Goal: Obtain resource: Obtain resource

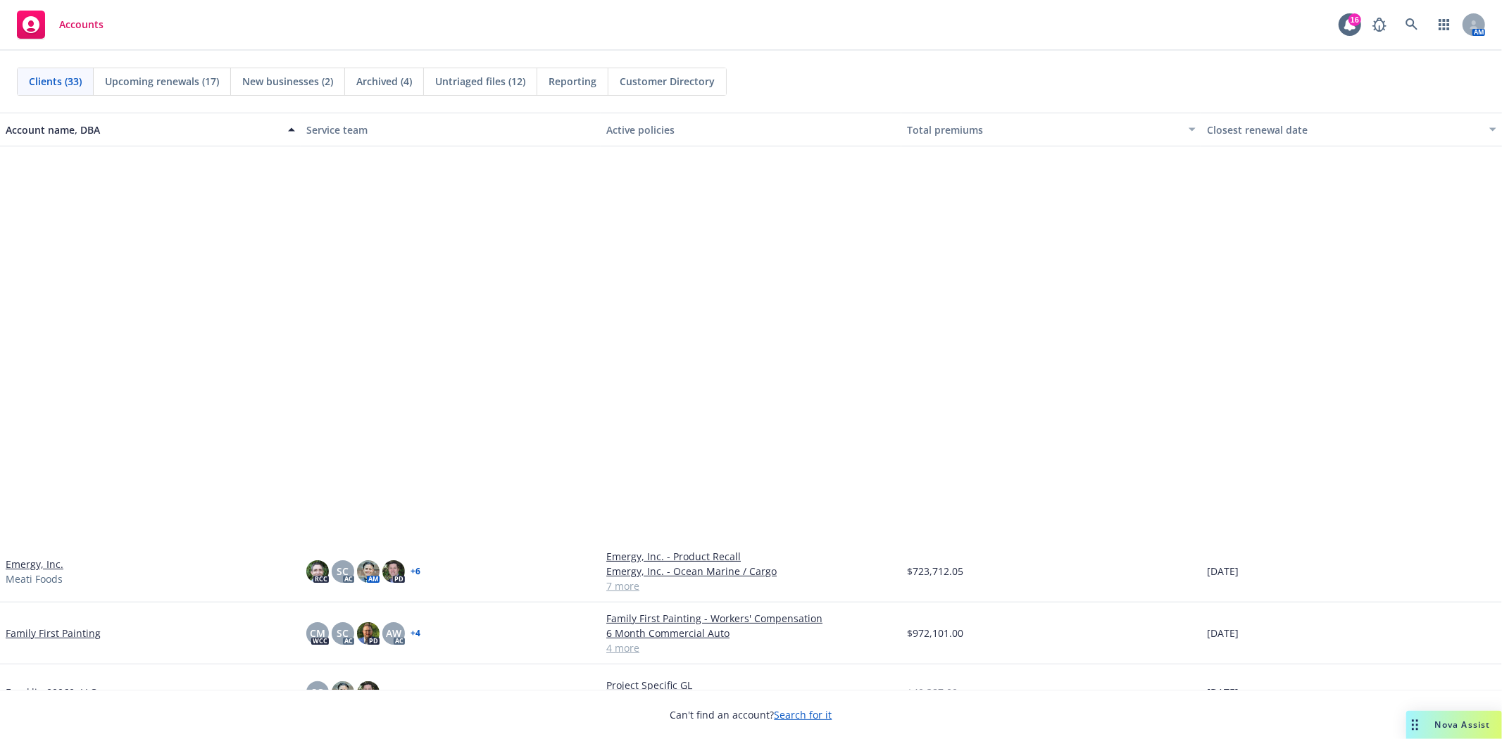
scroll to position [1173, 0]
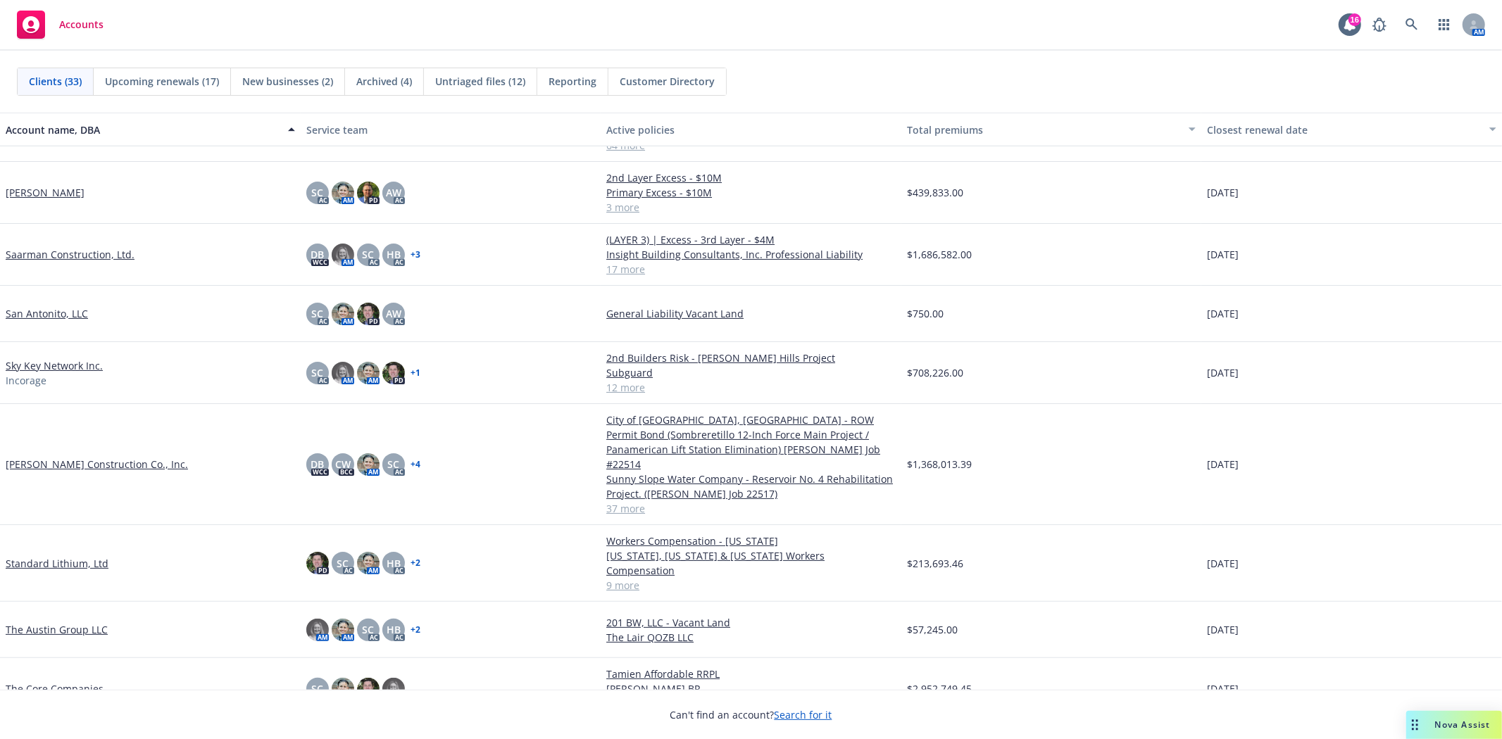
click at [56, 256] on link "Saarman Construction, Ltd." at bounding box center [70, 254] width 129 height 15
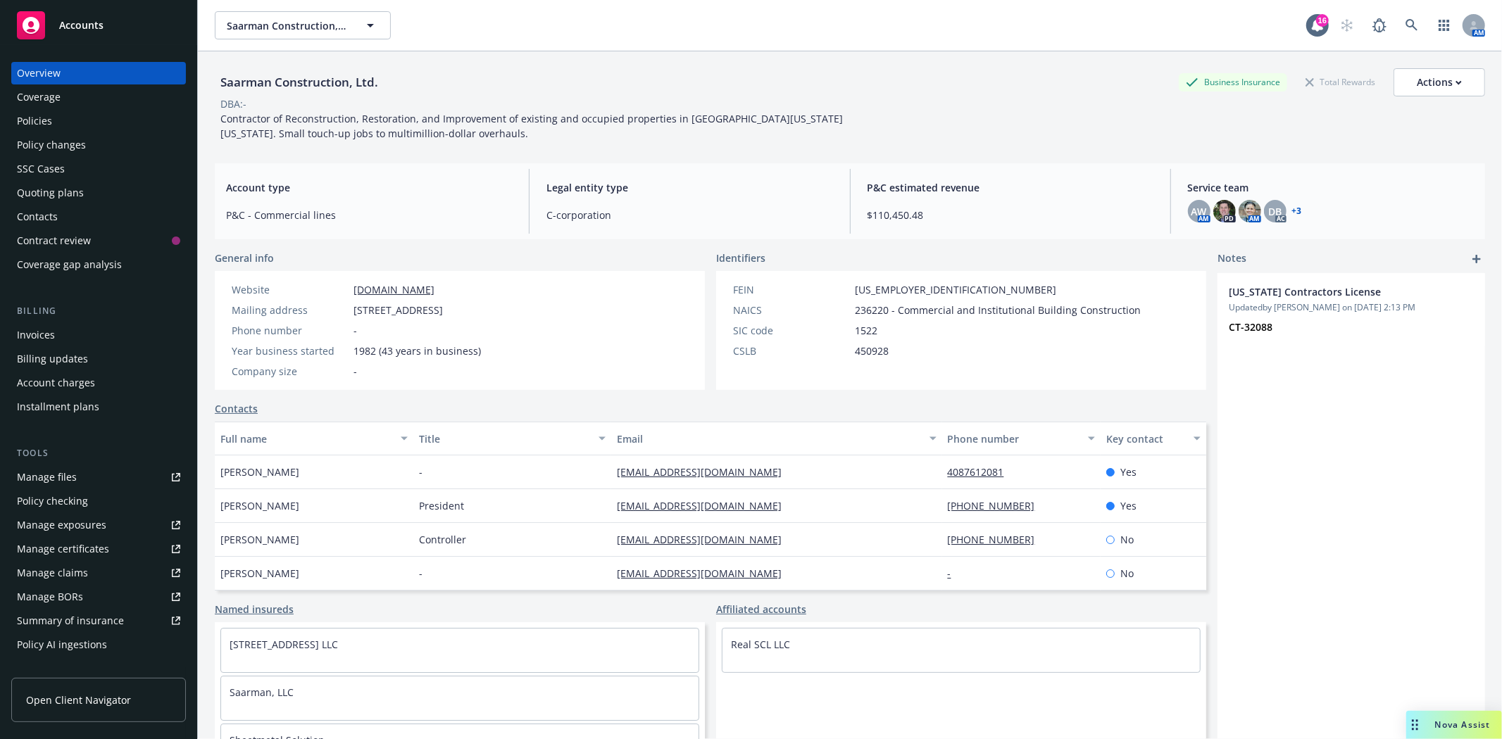
click at [44, 117] on div "Policies" at bounding box center [34, 121] width 35 height 23
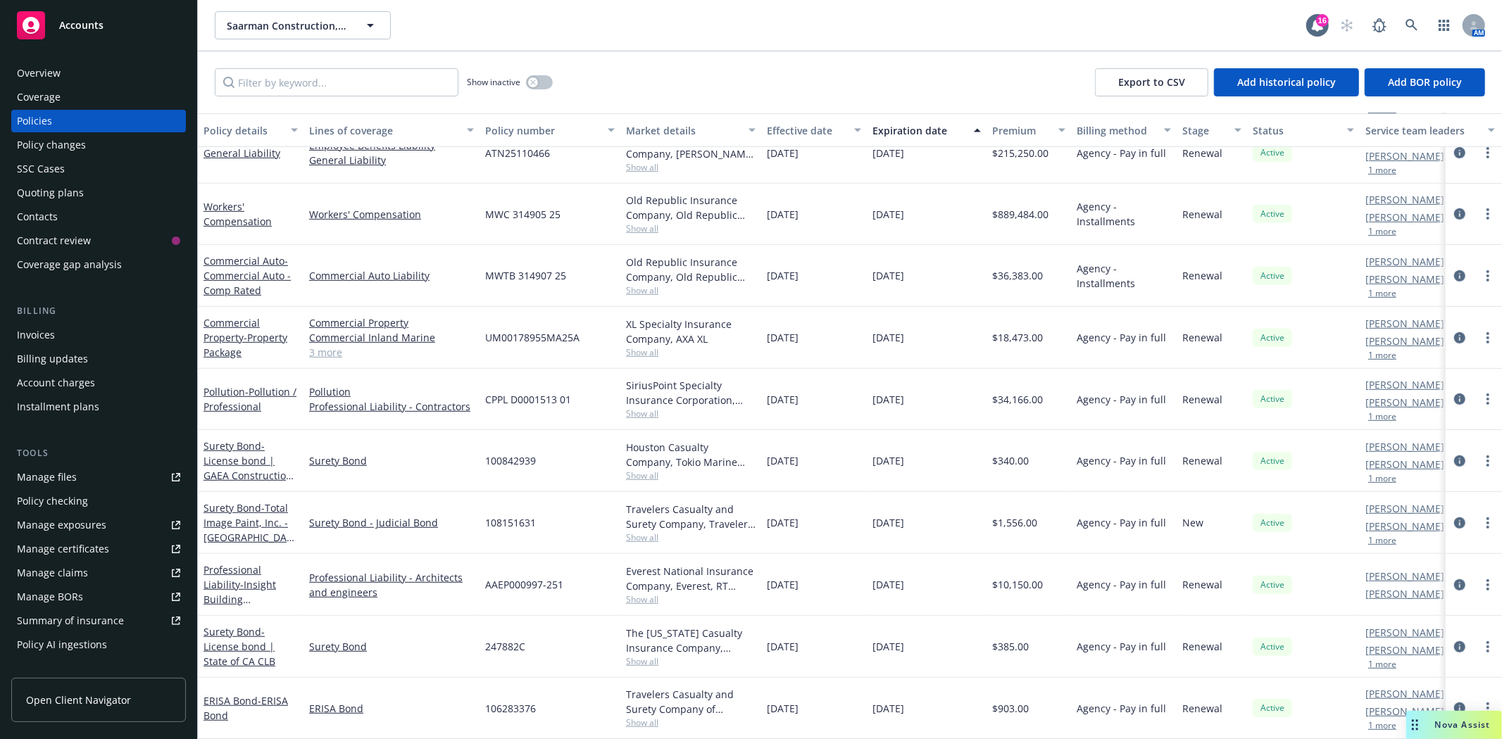
scroll to position [549, 0]
click at [1454, 703] on icon "circleInformation" at bounding box center [1459, 708] width 11 height 11
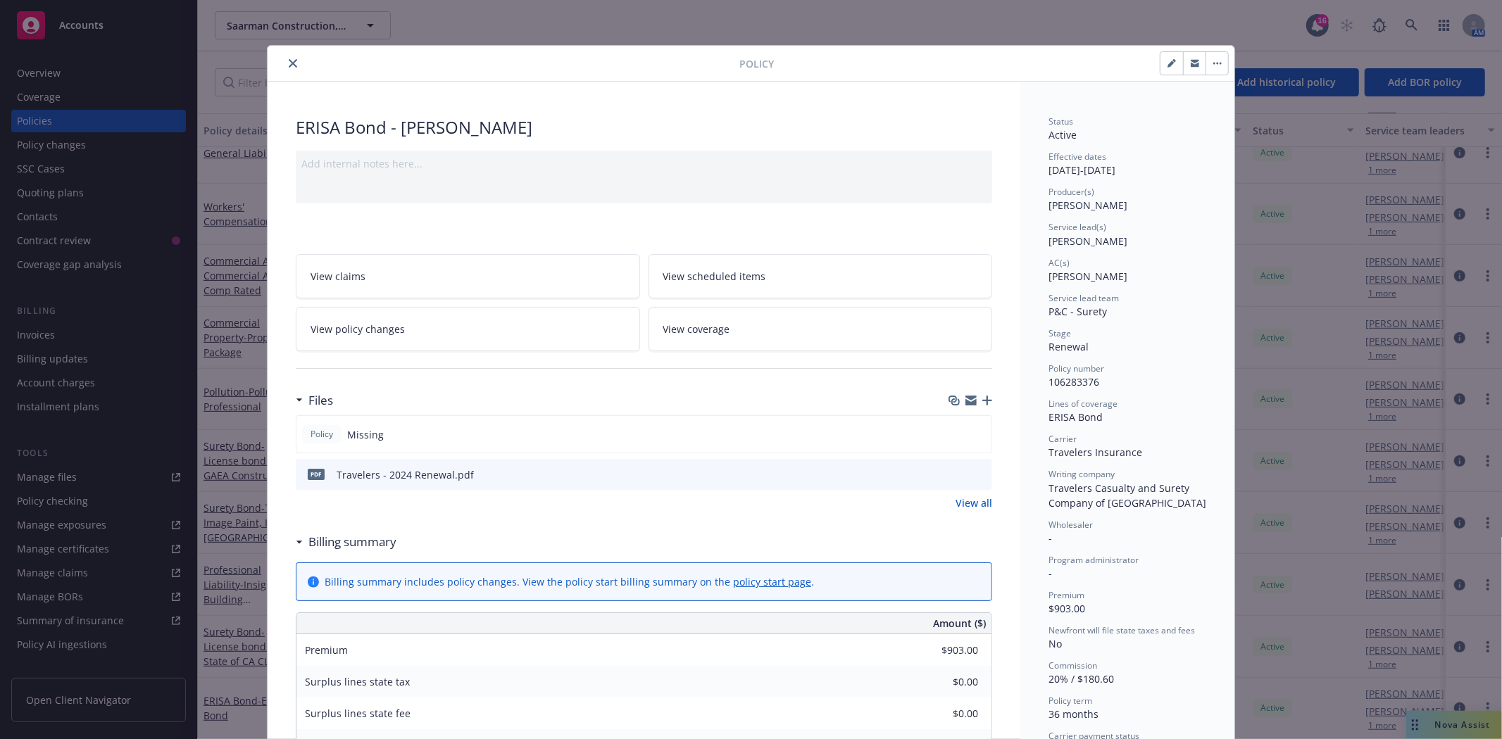
click at [973, 474] on icon "preview file" at bounding box center [979, 474] width 13 height 10
click at [289, 61] on icon "close" at bounding box center [293, 63] width 8 height 8
